Goal: Navigation & Orientation: Find specific page/section

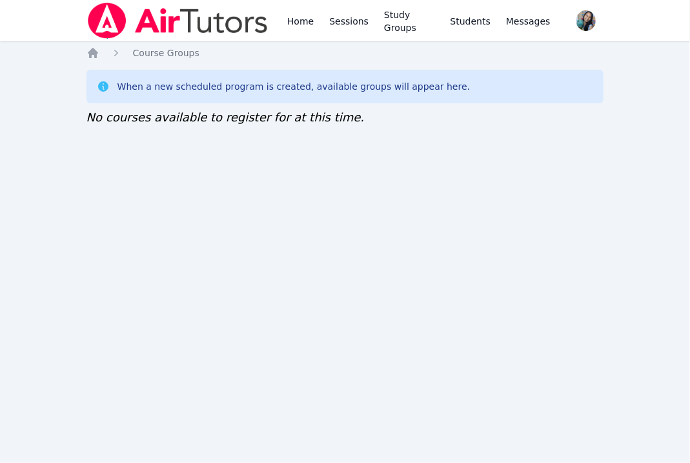
click at [95, 350] on div "Home Sessions Study Groups Students Messages Open user menu [PERSON_NAME] Open …" at bounding box center [345, 231] width 690 height 463
click at [181, 364] on div "Home Sessions Study Groups Students Messages Open user menu Sokha Lee Open main…" at bounding box center [345, 231] width 690 height 463
